Goal: Contribute content

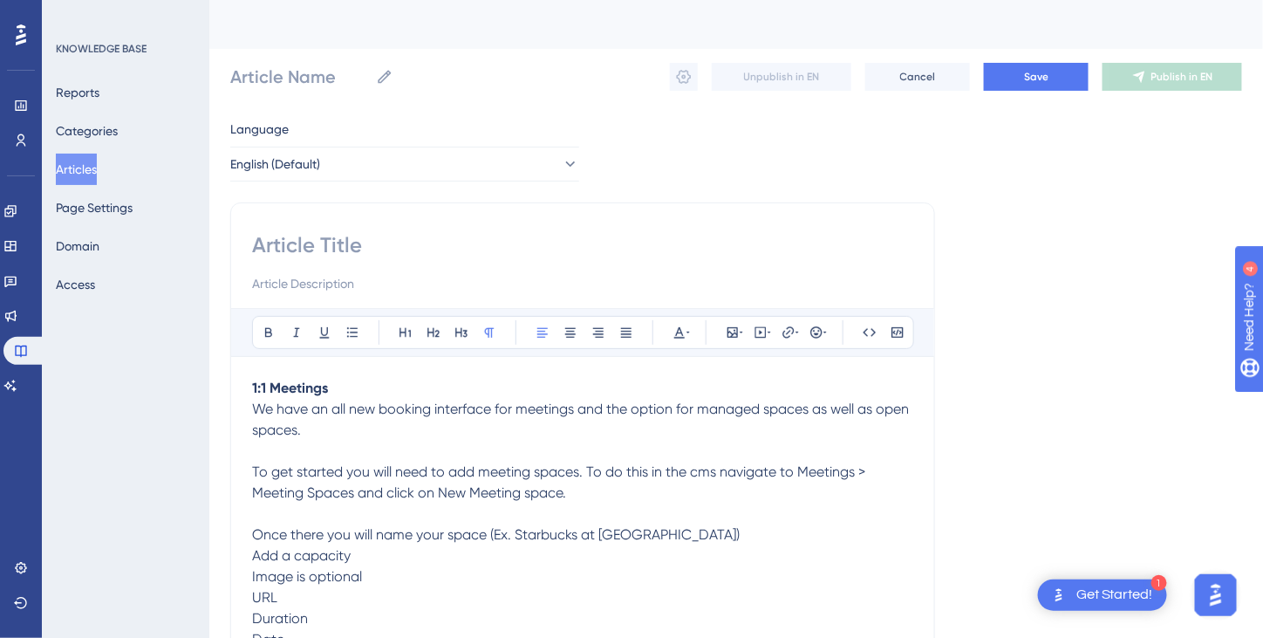
click at [296, 242] on input at bounding box center [582, 245] width 661 height 28
type input "1"
type input "1:"
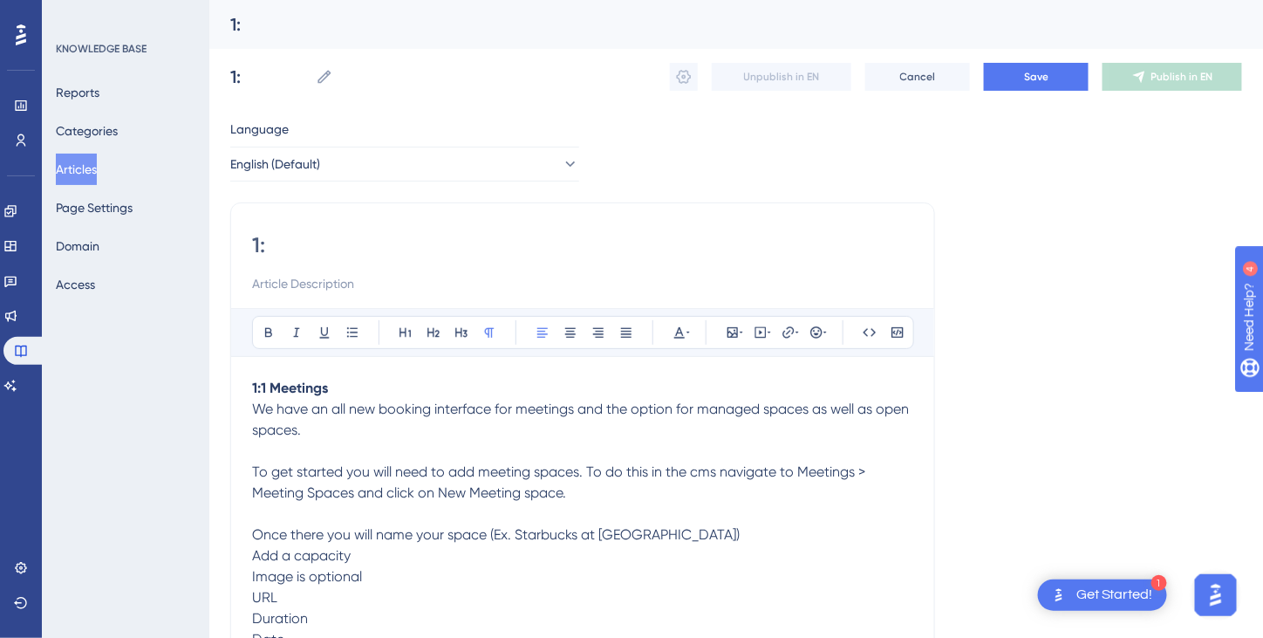
type input "1:1"
type input "1:1 Meetin"
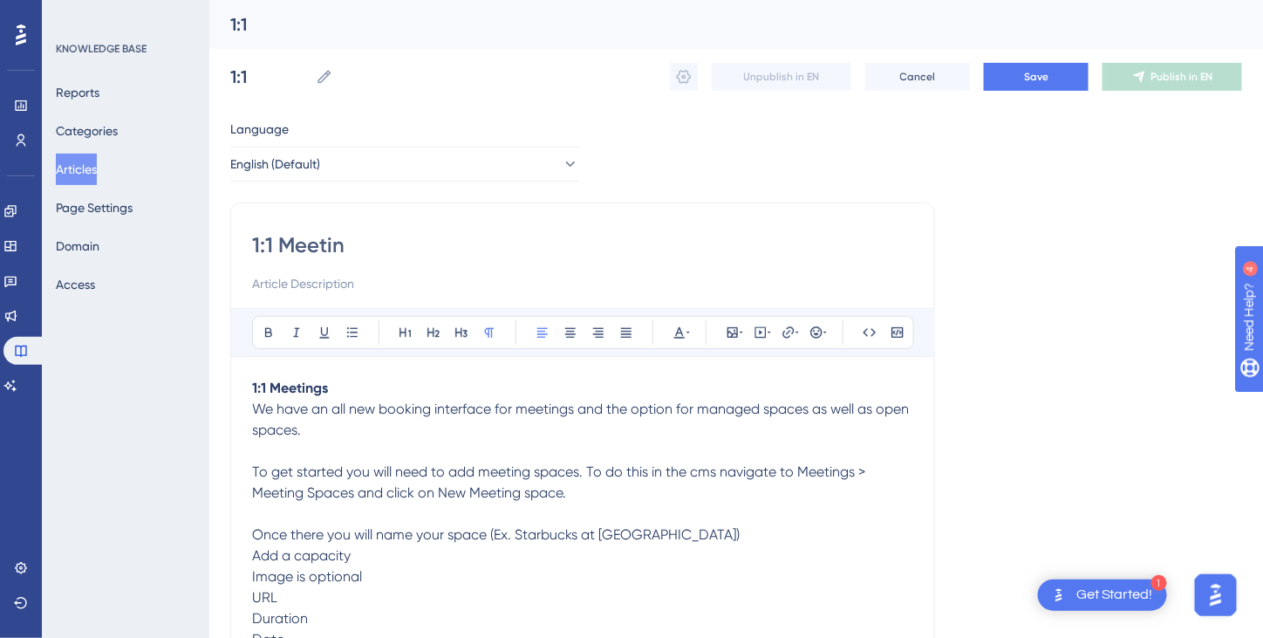
type input "1:1 Meetin"
type input "1:1 Meetings"
click at [386, 284] on input at bounding box center [582, 283] width 661 height 21
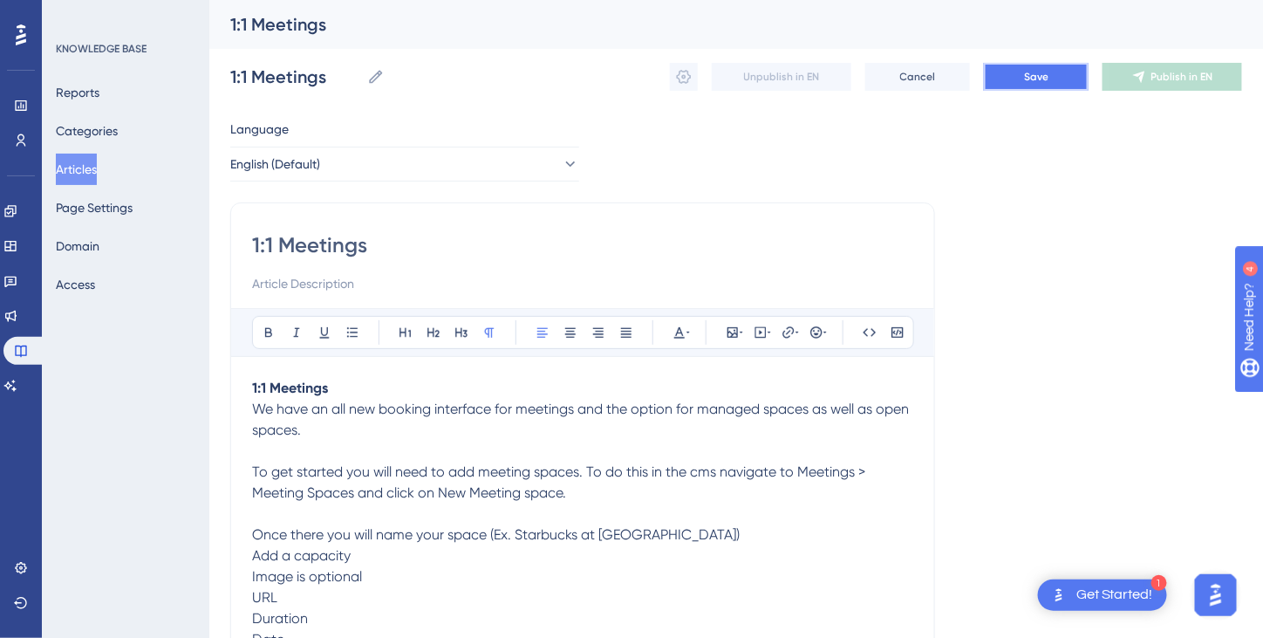
click at [1033, 77] on span "Save" at bounding box center [1036, 77] width 24 height 14
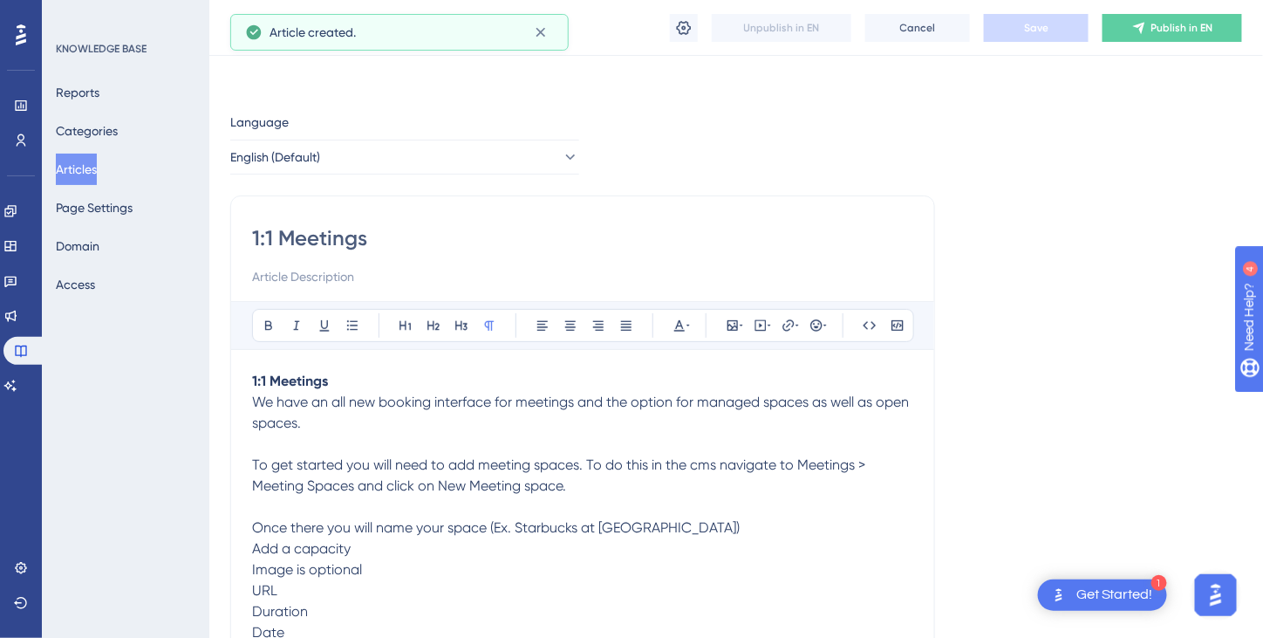
scroll to position [120, 0]
